Goal: Go to known website: Access a specific website the user already knows

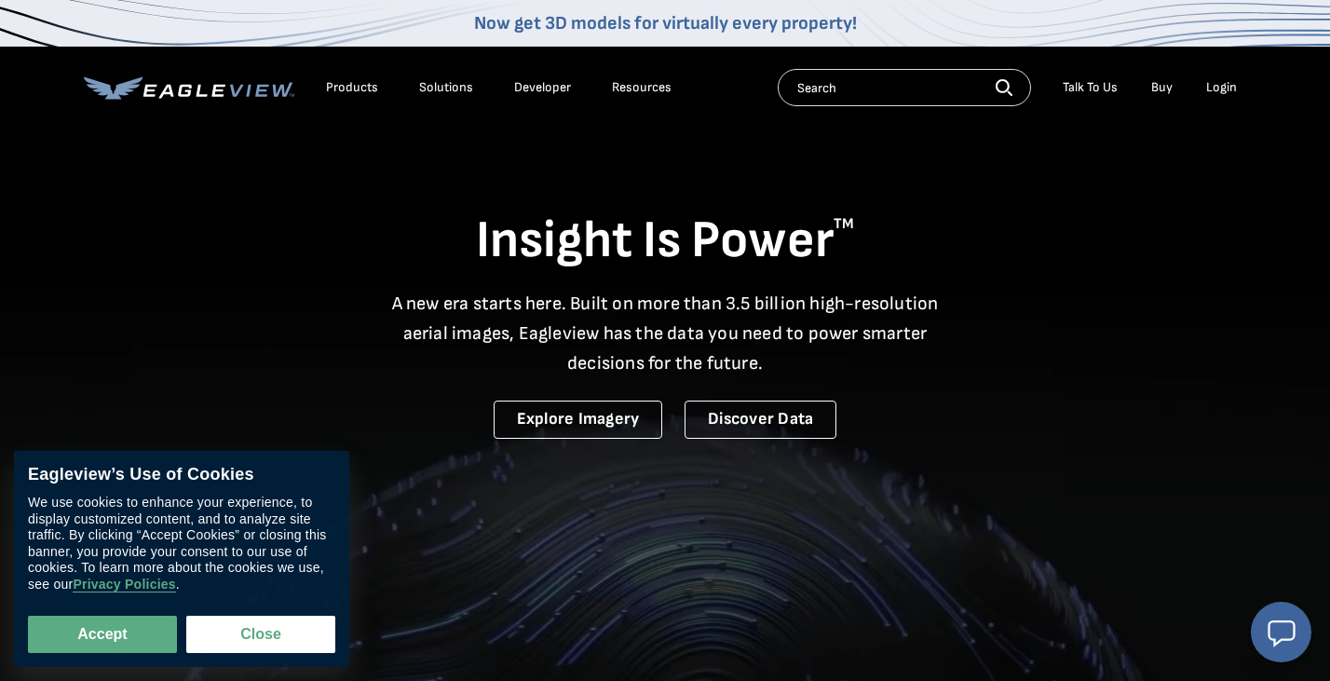
click at [1229, 93] on div "Login" at bounding box center [1221, 87] width 31 height 17
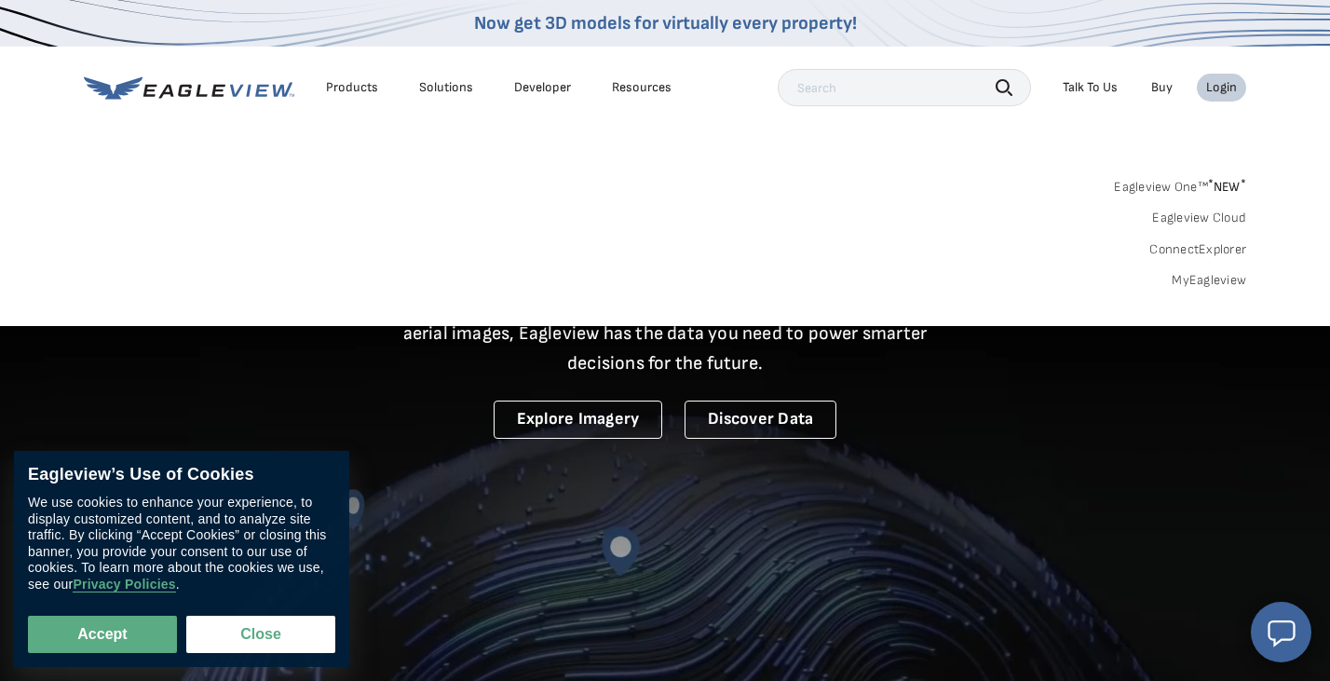
click at [1194, 284] on link "MyEagleview" at bounding box center [1209, 280] width 75 height 17
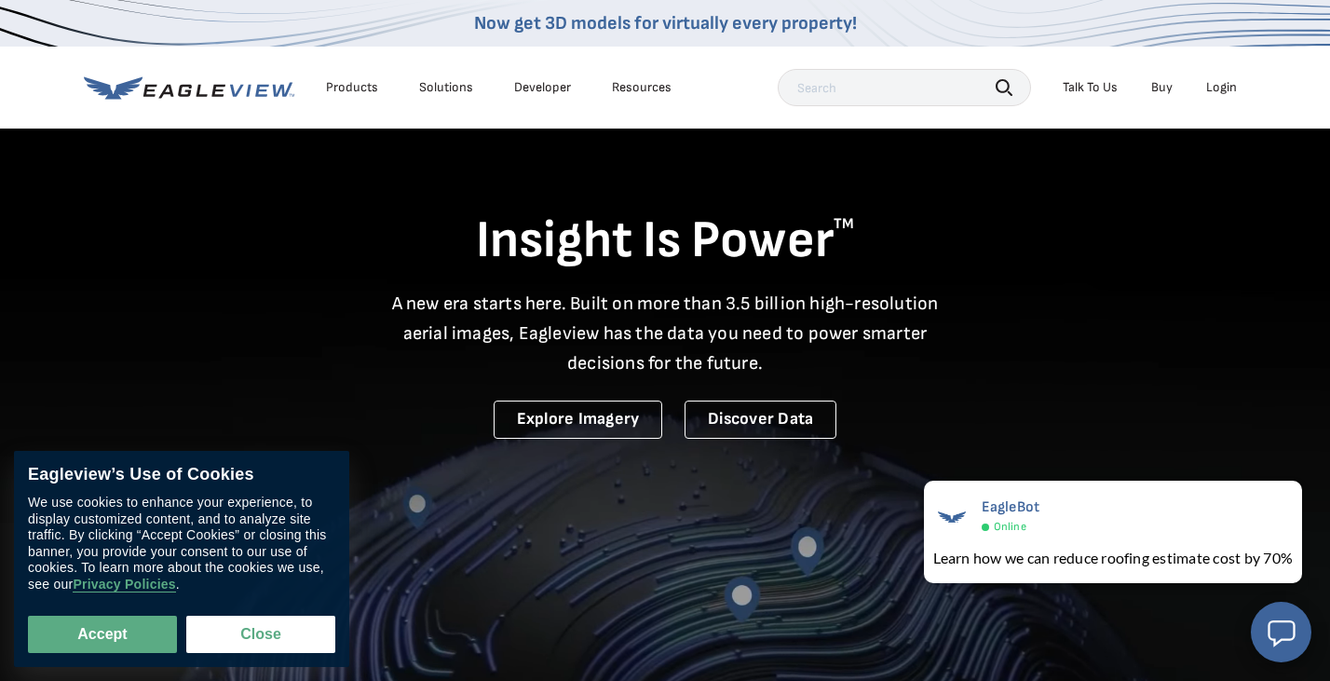
click at [1241, 0] on div "Now get 3D models for virtually every property!" at bounding box center [665, 23] width 1330 height 47
